Goal: Information Seeking & Learning: Learn about a topic

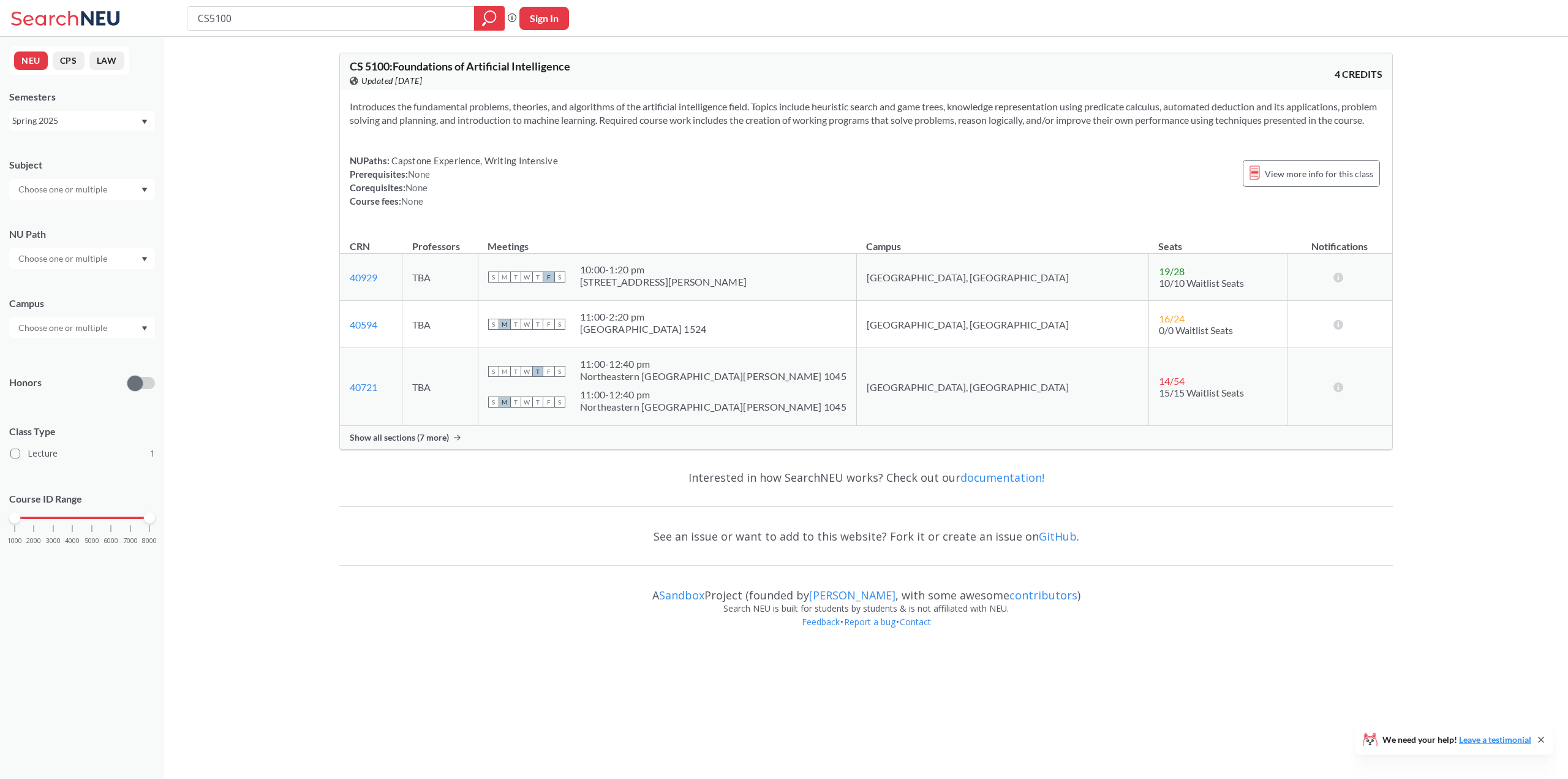
click at [443, 443] on span "Show all sections (7 more)" at bounding box center [399, 437] width 99 height 11
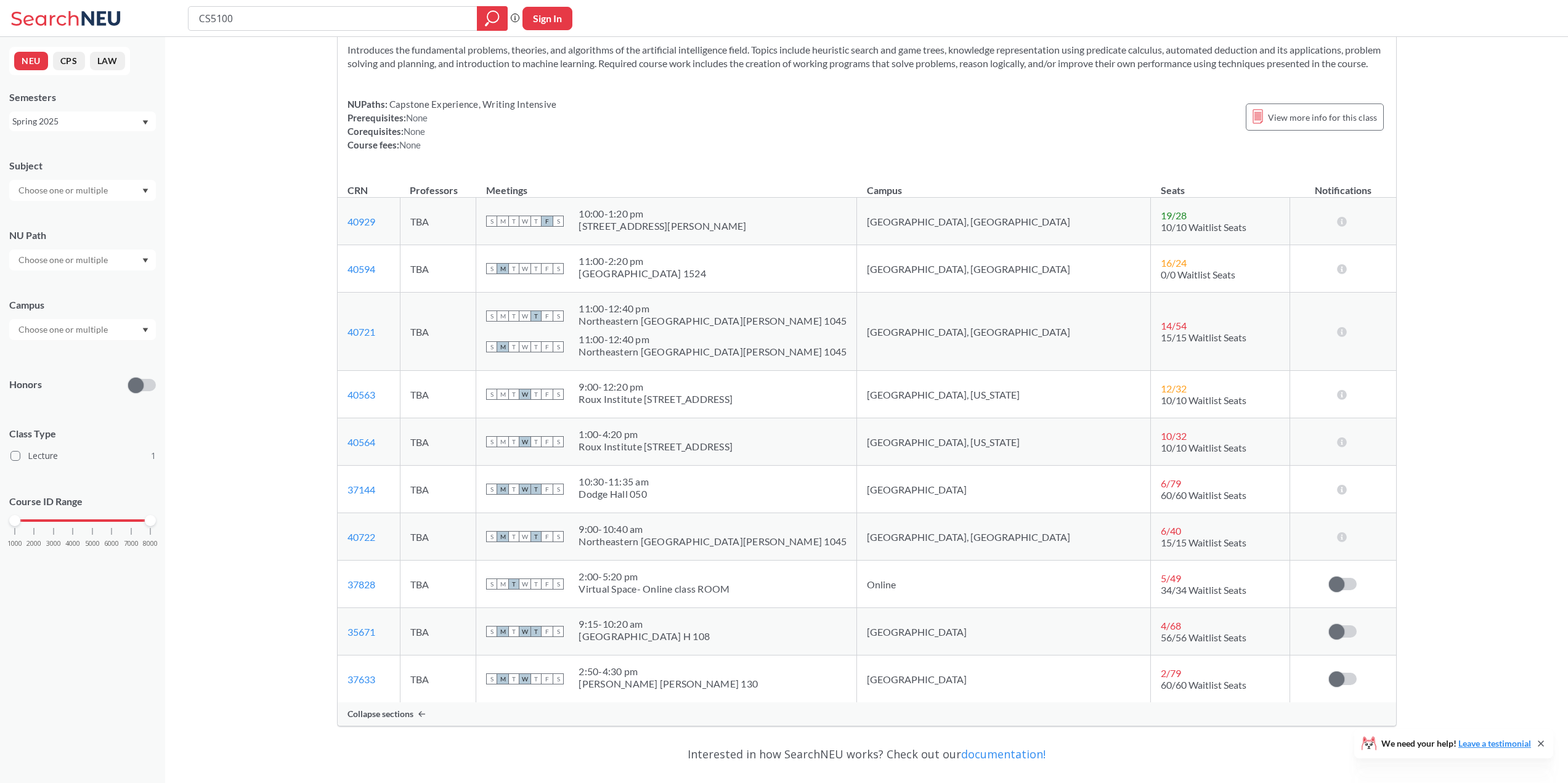
scroll to position [62, 0]
drag, startPoint x: 965, startPoint y: 592, endPoint x: 891, endPoint y: 599, distance: 74.3
click at [891, 599] on tr "37828 View this section on Banner. TBA S M T W T F S 2:00 - 5:20 pm Virtual Spa…" at bounding box center [867, 580] width 1059 height 47
click at [1031, 590] on td "Online" at bounding box center [1004, 580] width 294 height 47
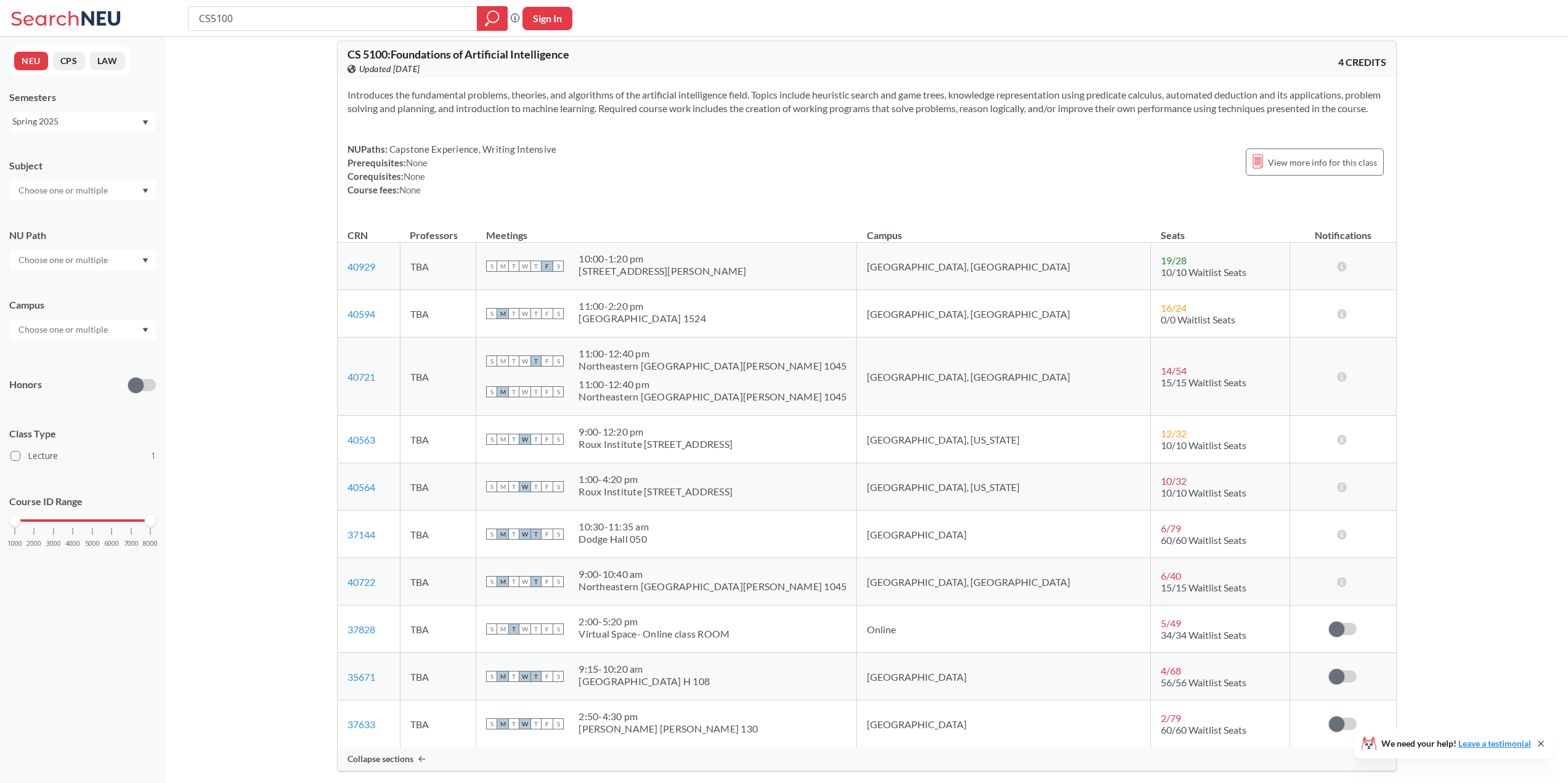
scroll to position [0, 0]
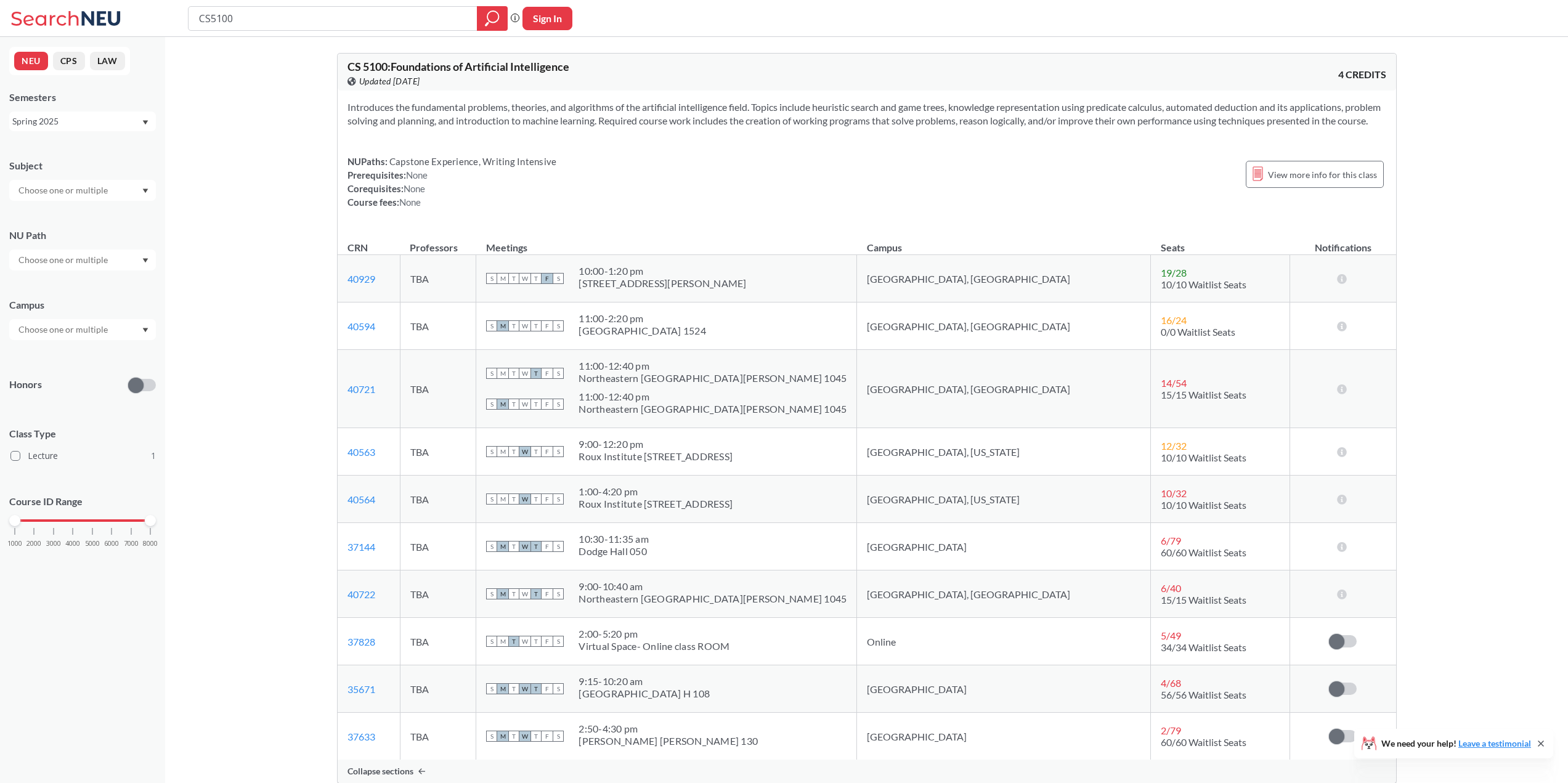
click at [106, 119] on div "Spring 2025" at bounding box center [76, 122] width 128 height 14
click at [95, 155] on div "Fall 2025" at bounding box center [83, 148] width 147 height 34
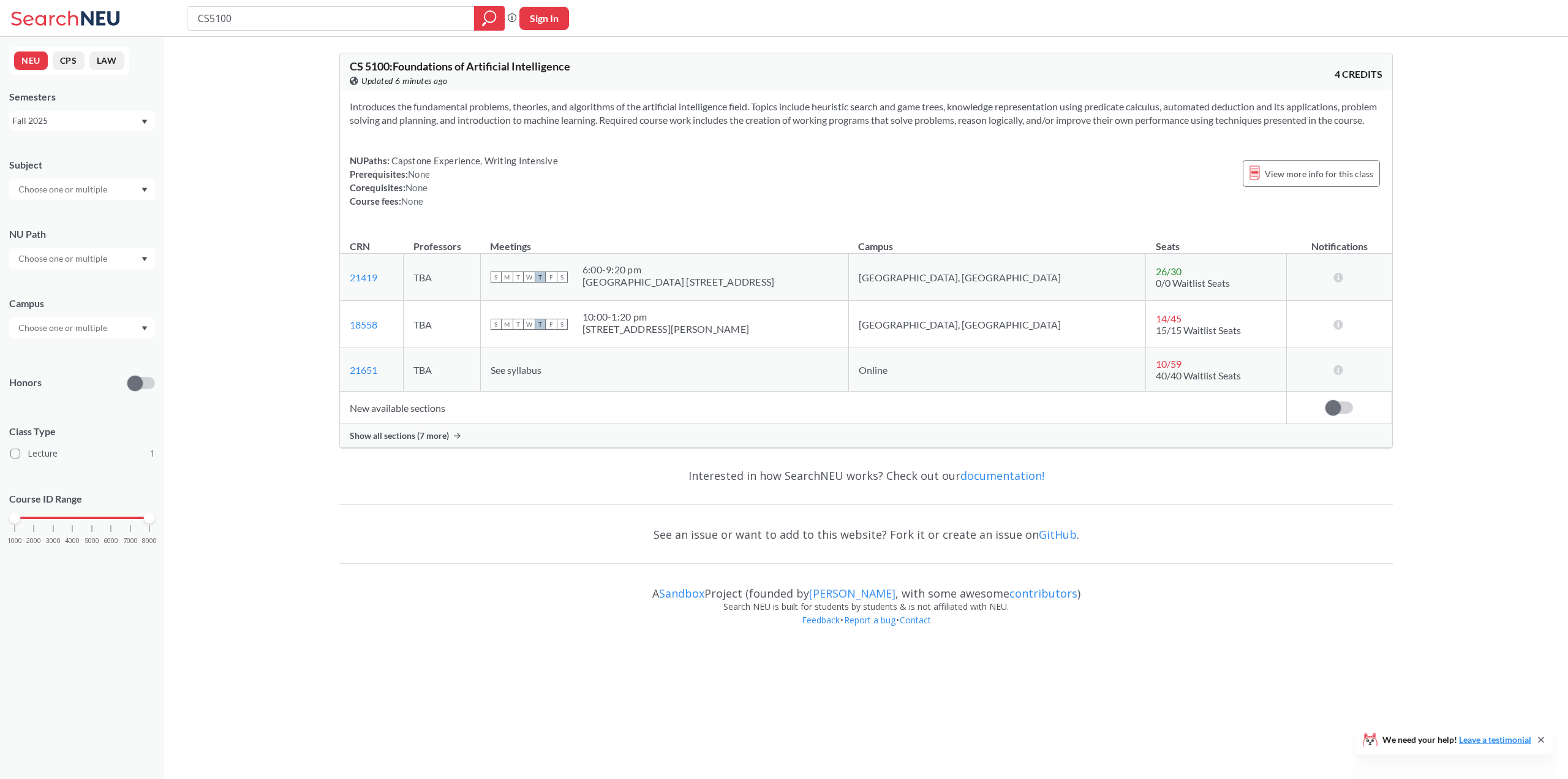
click at [424, 443] on div "Show all sections (7 more)" at bounding box center [866, 435] width 1052 height 24
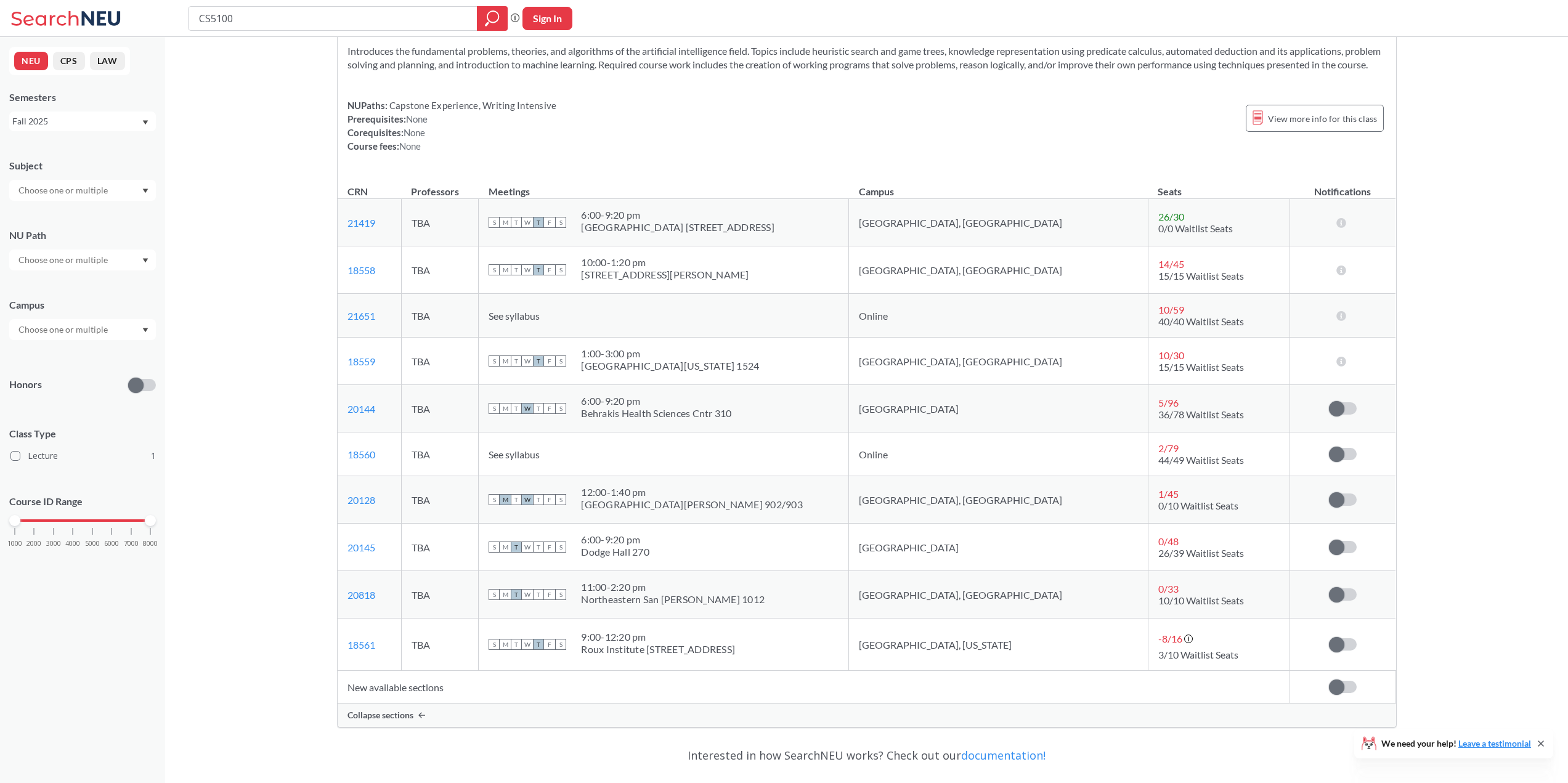
scroll to position [62, 0]
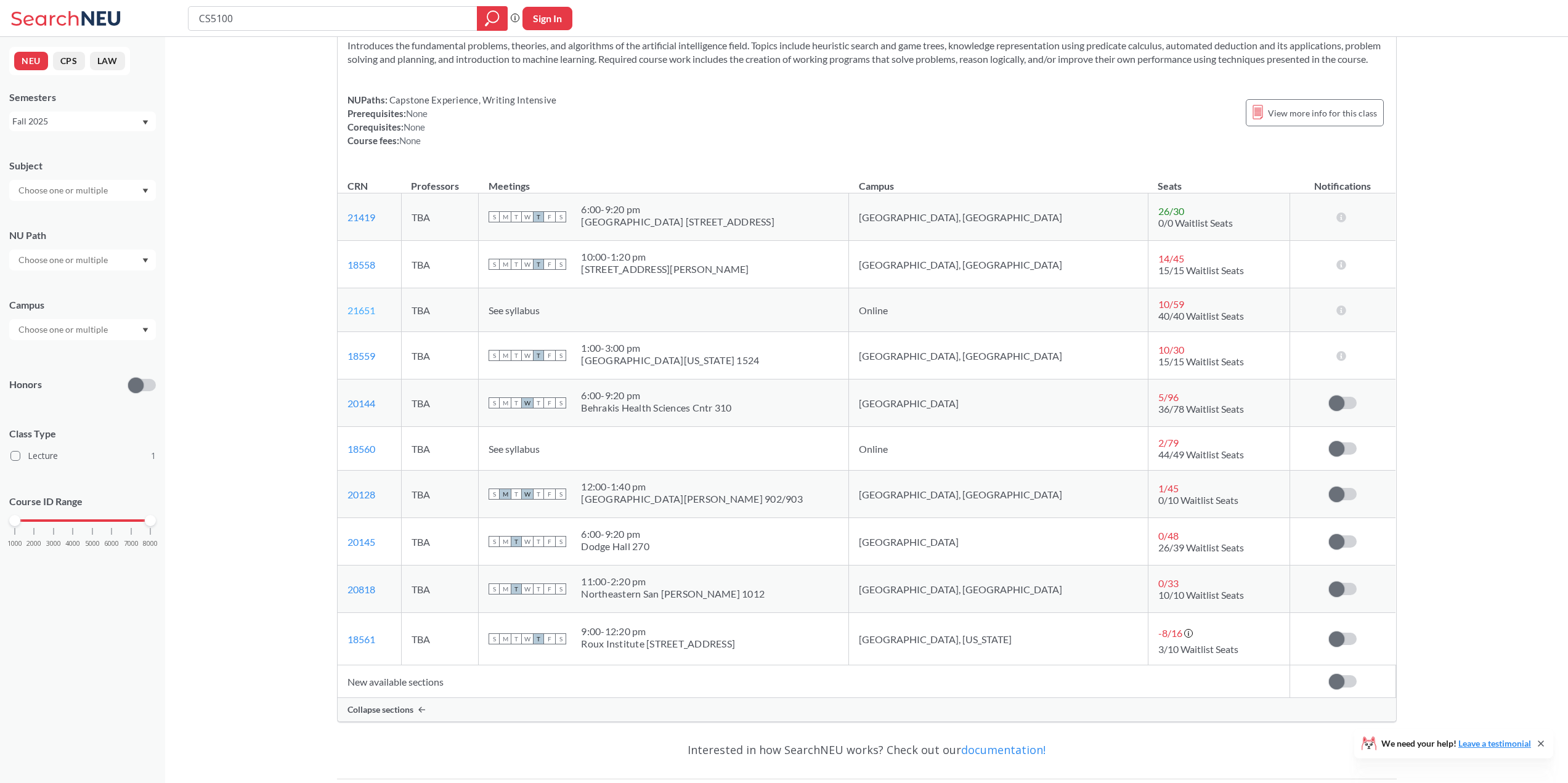
click at [363, 316] on link "21651" at bounding box center [361, 310] width 28 height 11
drag, startPoint x: 590, startPoint y: 327, endPoint x: 540, endPoint y: 330, distance: 50.1
click at [540, 330] on td "See syllabus" at bounding box center [664, 310] width 370 height 44
click at [653, 332] on td "See syllabus" at bounding box center [664, 310] width 370 height 44
click at [1347, 315] on icon at bounding box center [1341, 310] width 11 height 10
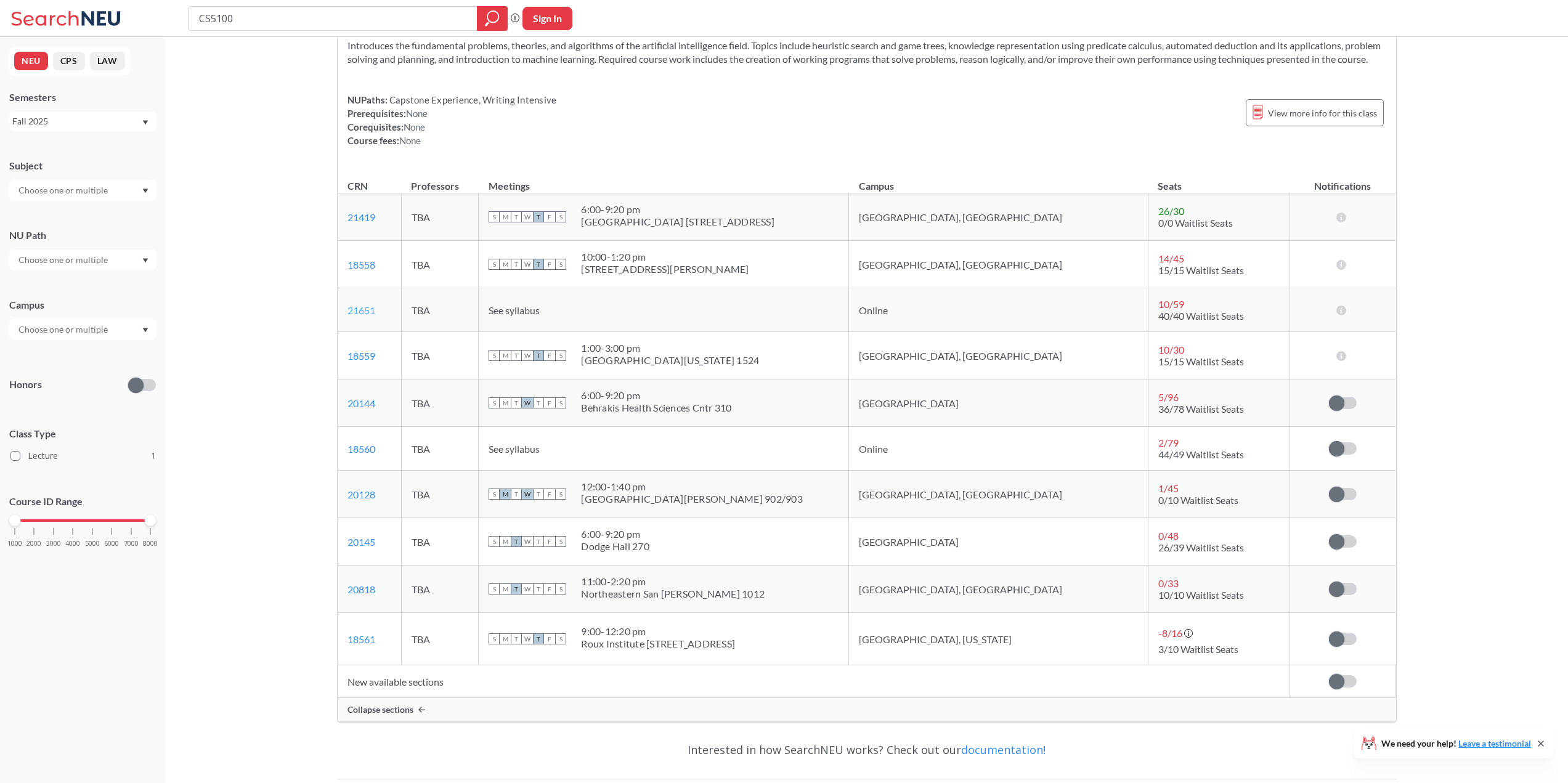
click at [369, 316] on link "21651" at bounding box center [361, 310] width 28 height 11
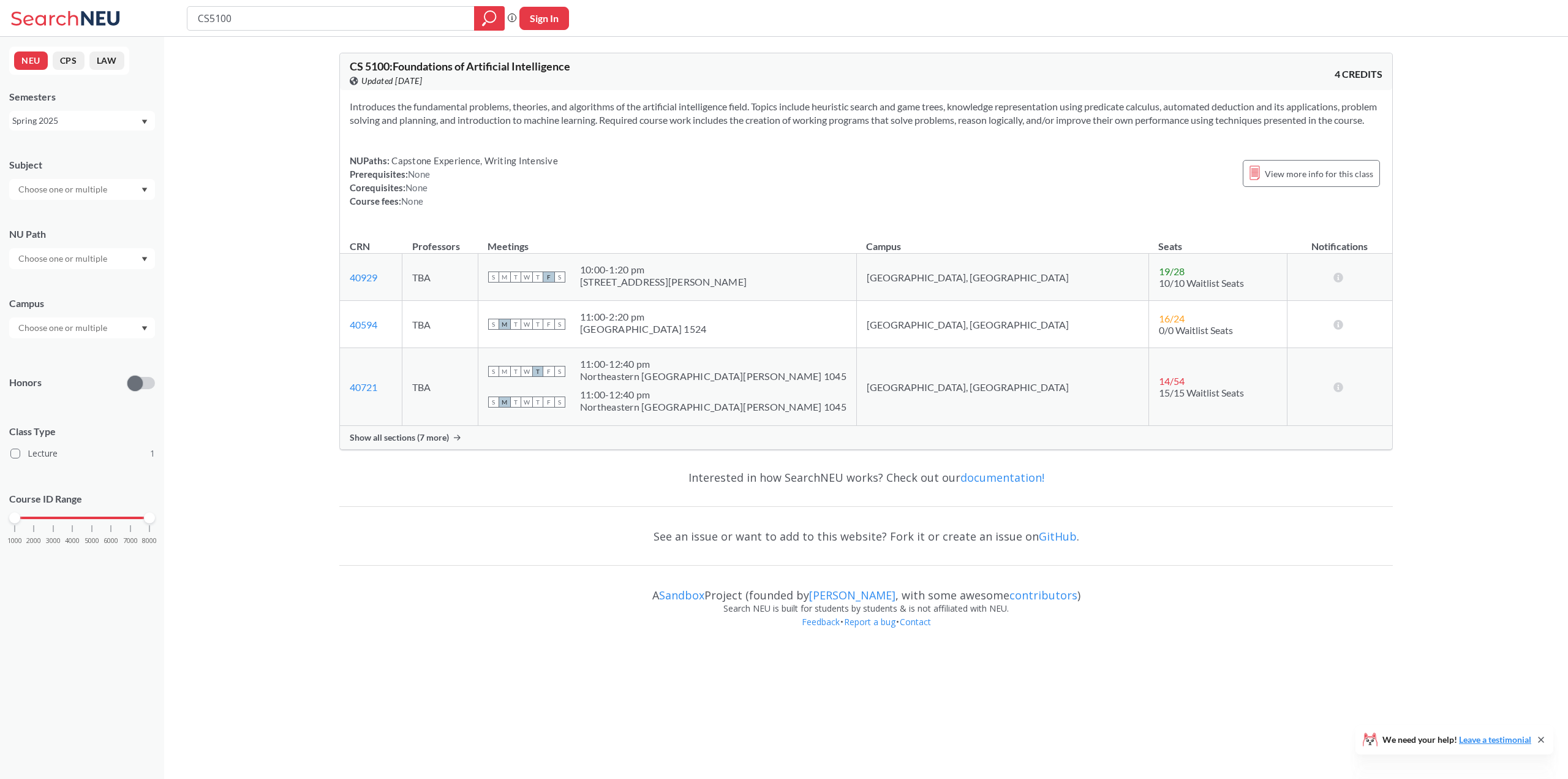
click at [77, 128] on div "Spring 2025" at bounding box center [82, 121] width 146 height 20
click at [68, 145] on div "Fall 2025" at bounding box center [85, 148] width 138 height 14
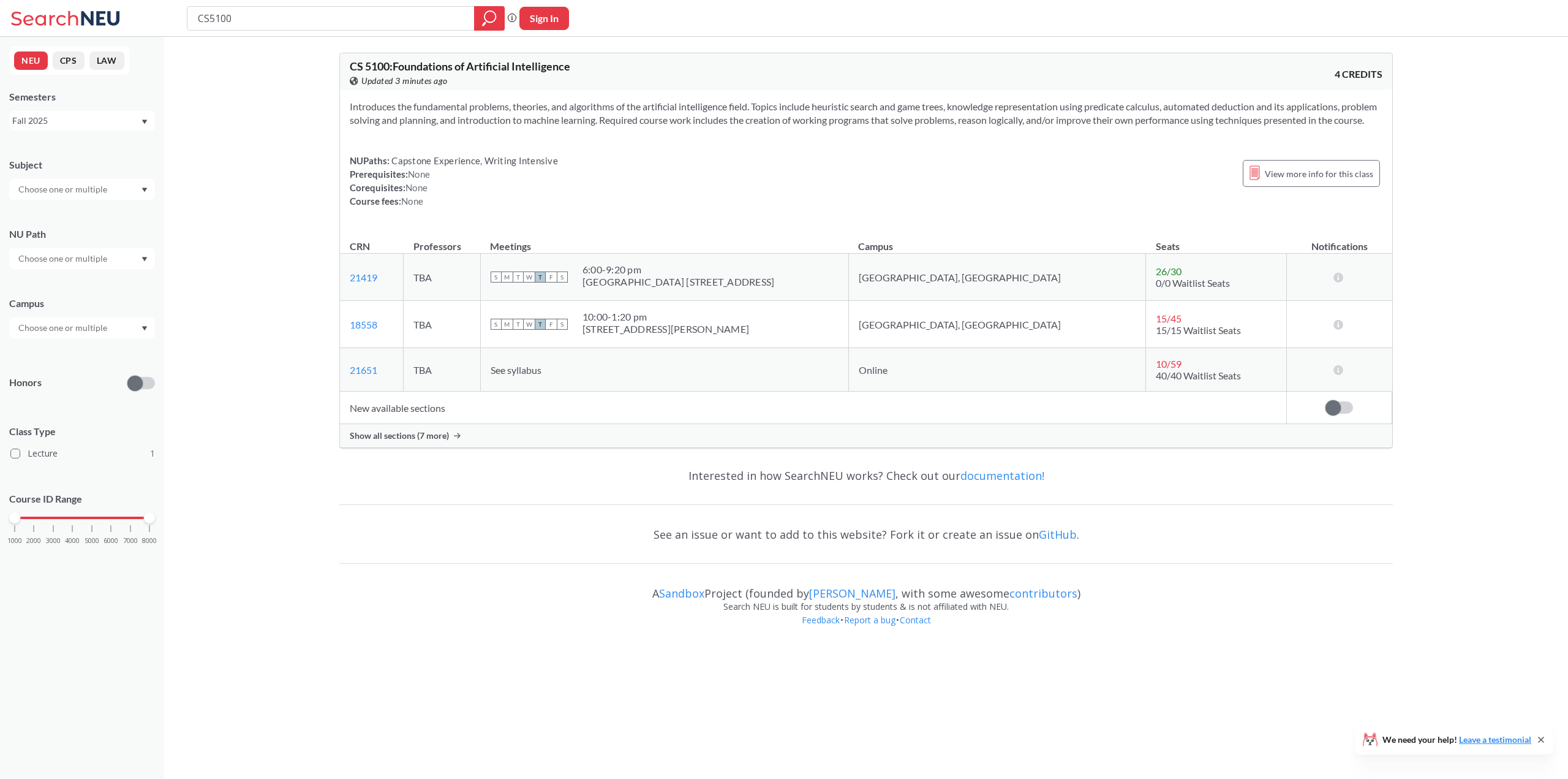
click at [430, 441] on span "Show all sections (7 more)" at bounding box center [399, 435] width 99 height 11
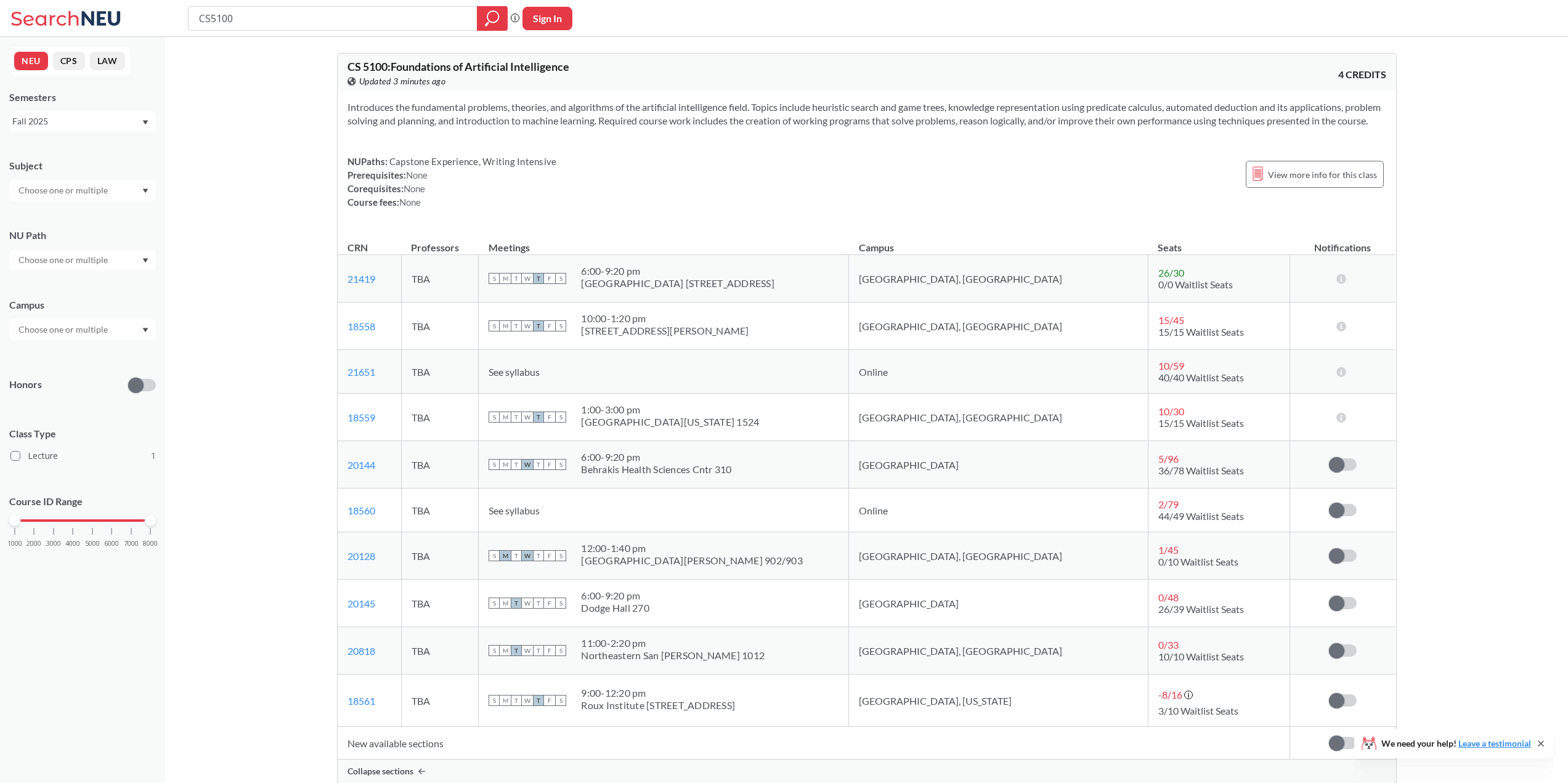
click at [660, 128] on section "Introduces the fundamental problems, theories, and algorithms of the artificial…" at bounding box center [867, 113] width 1039 height 27
click at [369, 378] on link "21651" at bounding box center [361, 371] width 28 height 11
click at [1110, 158] on div "Introduces the fundamental problems, theories, and algorithms of the artificial…" at bounding box center [867, 159] width 1059 height 138
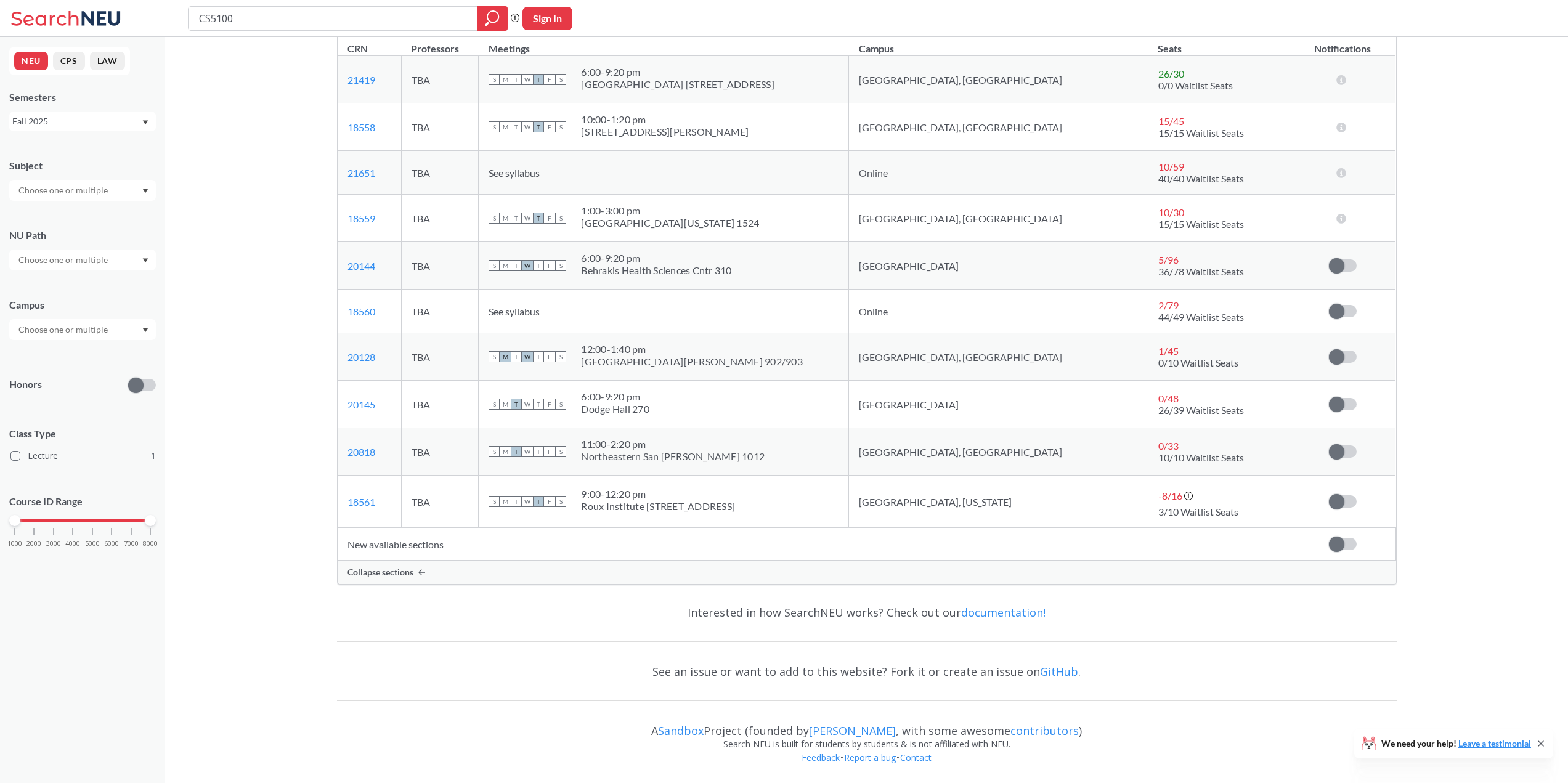
scroll to position [213, 0]
click at [822, 43] on th "Meetings" at bounding box center [664, 43] width 370 height 27
